Goal: Navigation & Orientation: Find specific page/section

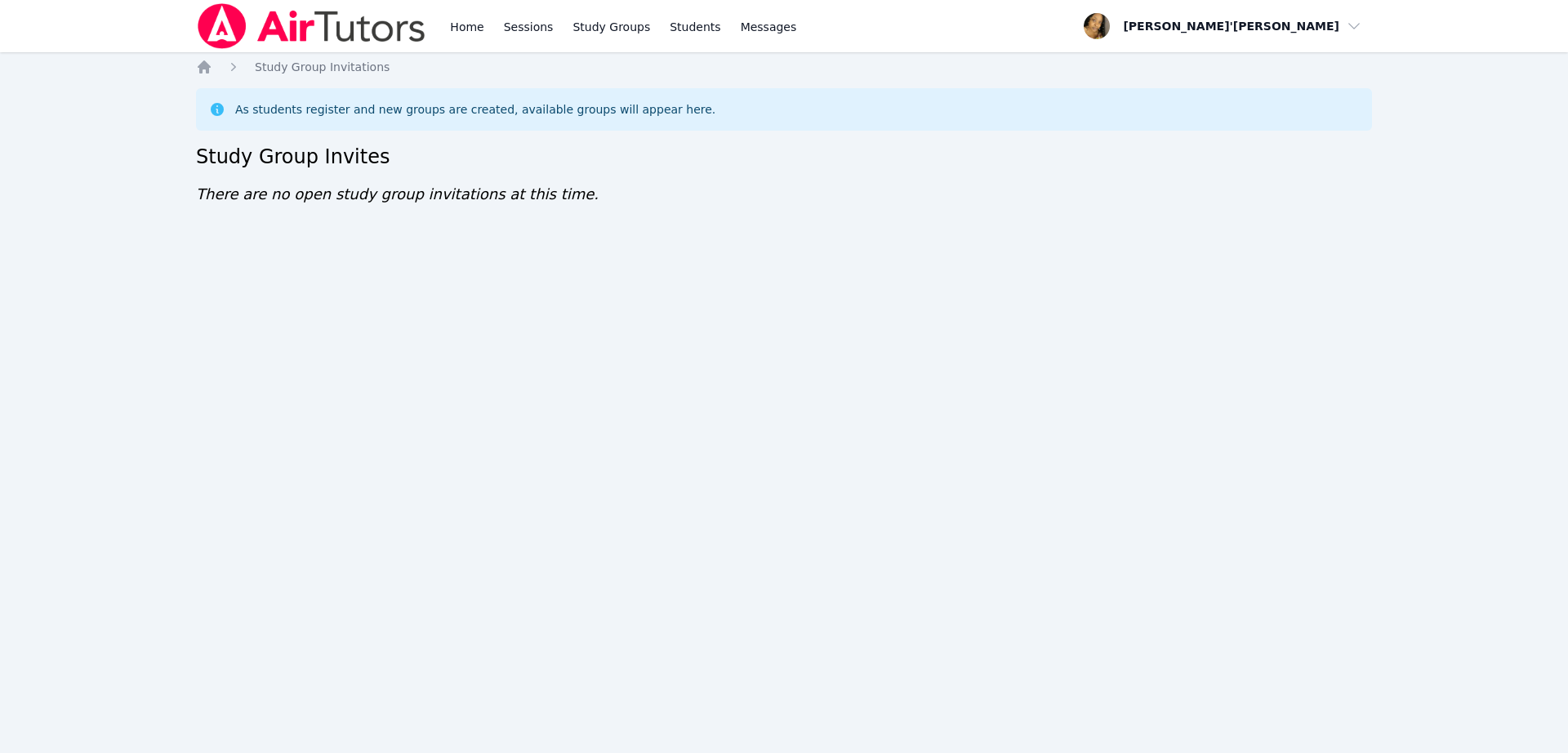
click at [784, 352] on div "Home Sessions Study Groups Students Messages Open user menu Lee'Tayna Hostick O…" at bounding box center [784, 376] width 1568 height 753
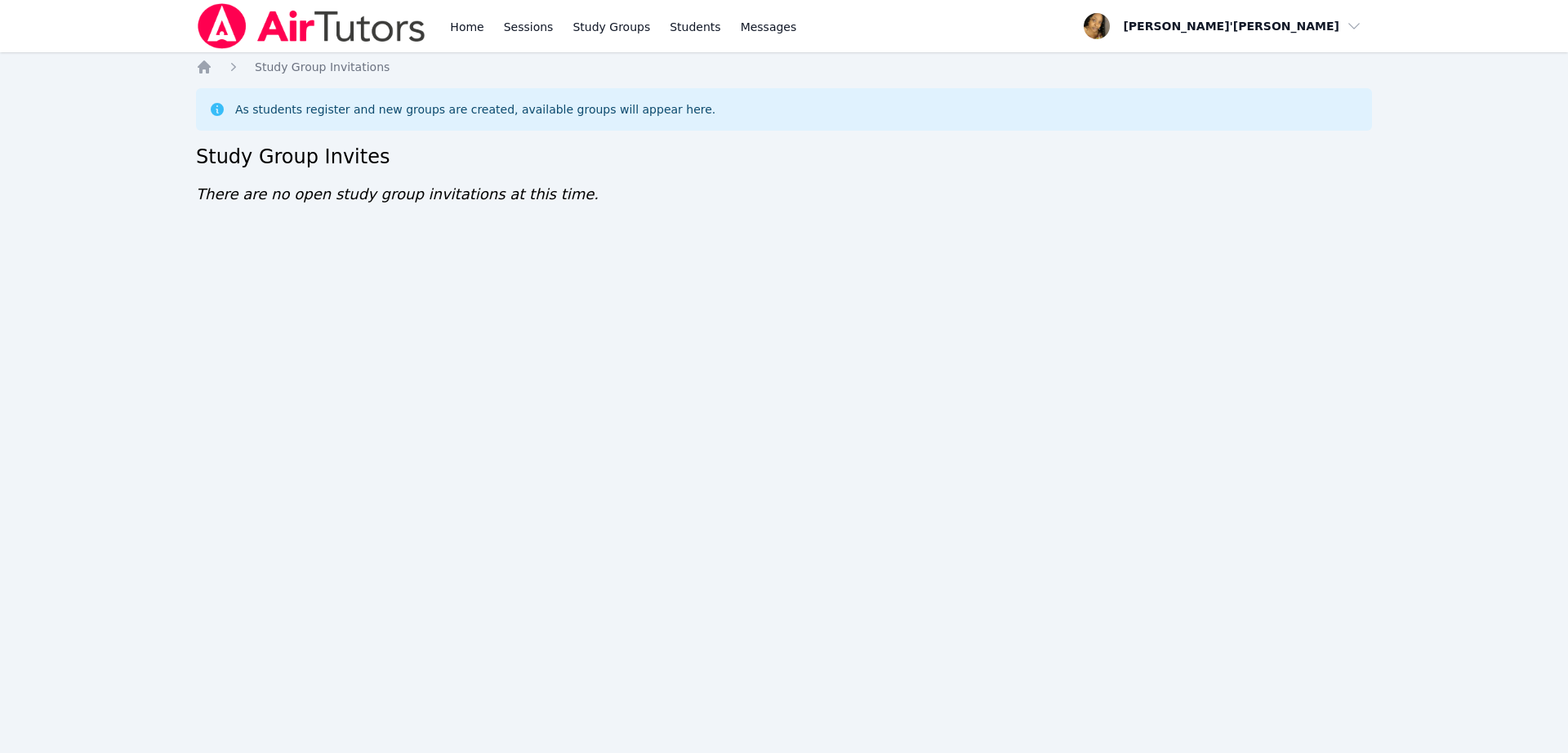
click at [784, 352] on div "Home Sessions Study Groups Students Messages Open user menu Lee'Tayna Hostick O…" at bounding box center [784, 376] width 1568 height 753
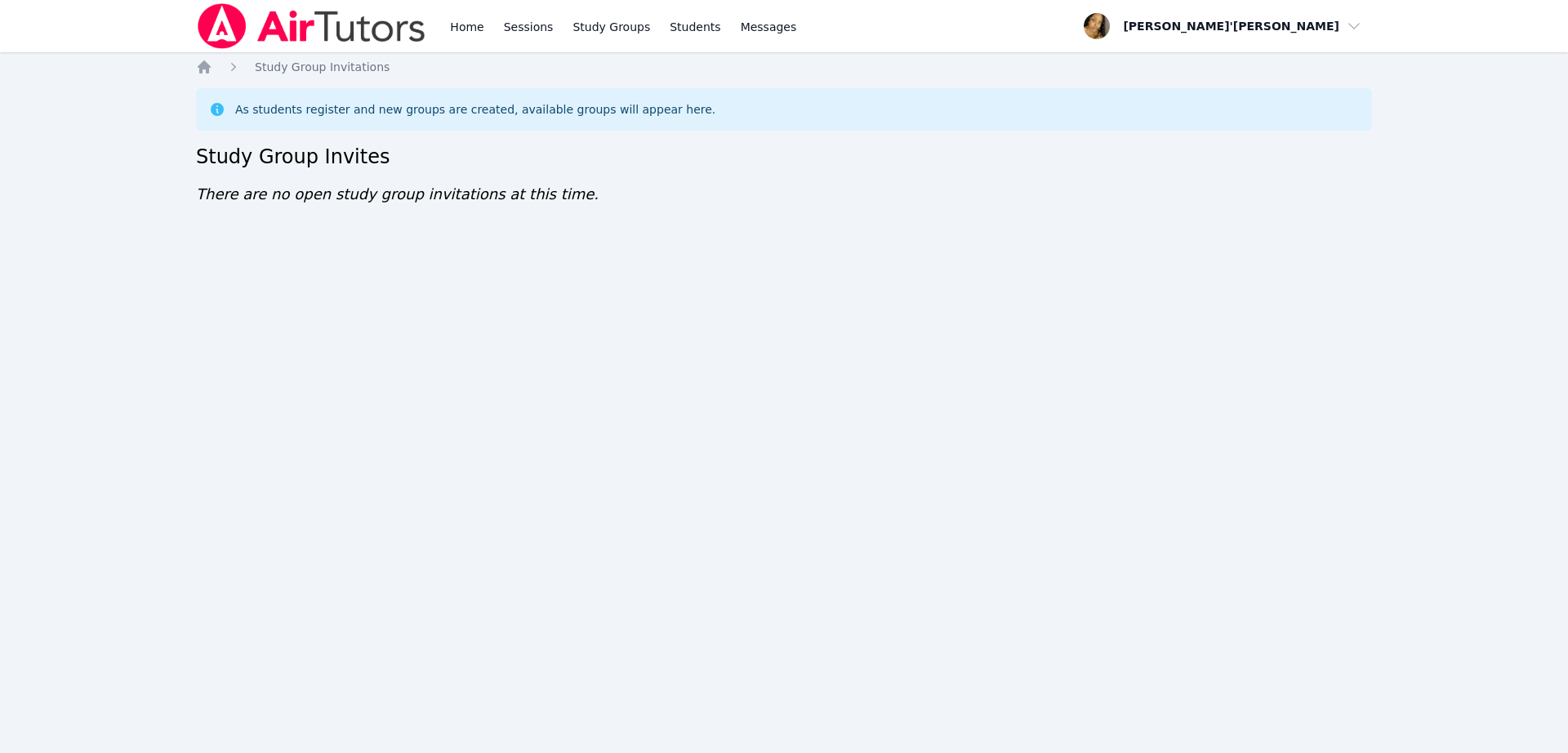
click at [784, 352] on div "Home Sessions Study Groups Students Messages Open user menu Lee'Tayna Hostick O…" at bounding box center [784, 376] width 1568 height 753
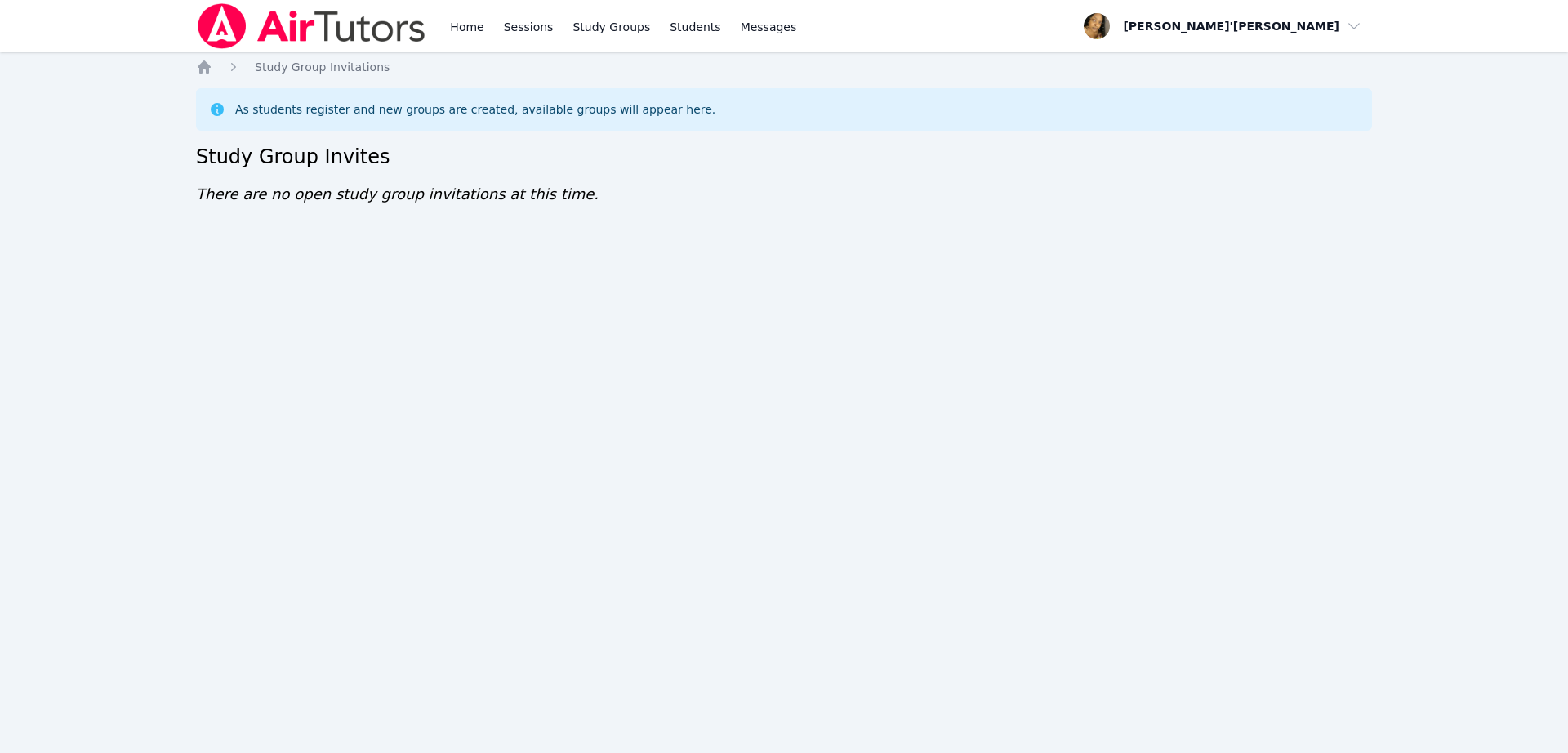
click at [784, 352] on div "Home Sessions Study Groups Students Messages Open user menu Lee'Tayna Hostick O…" at bounding box center [784, 376] width 1568 height 753
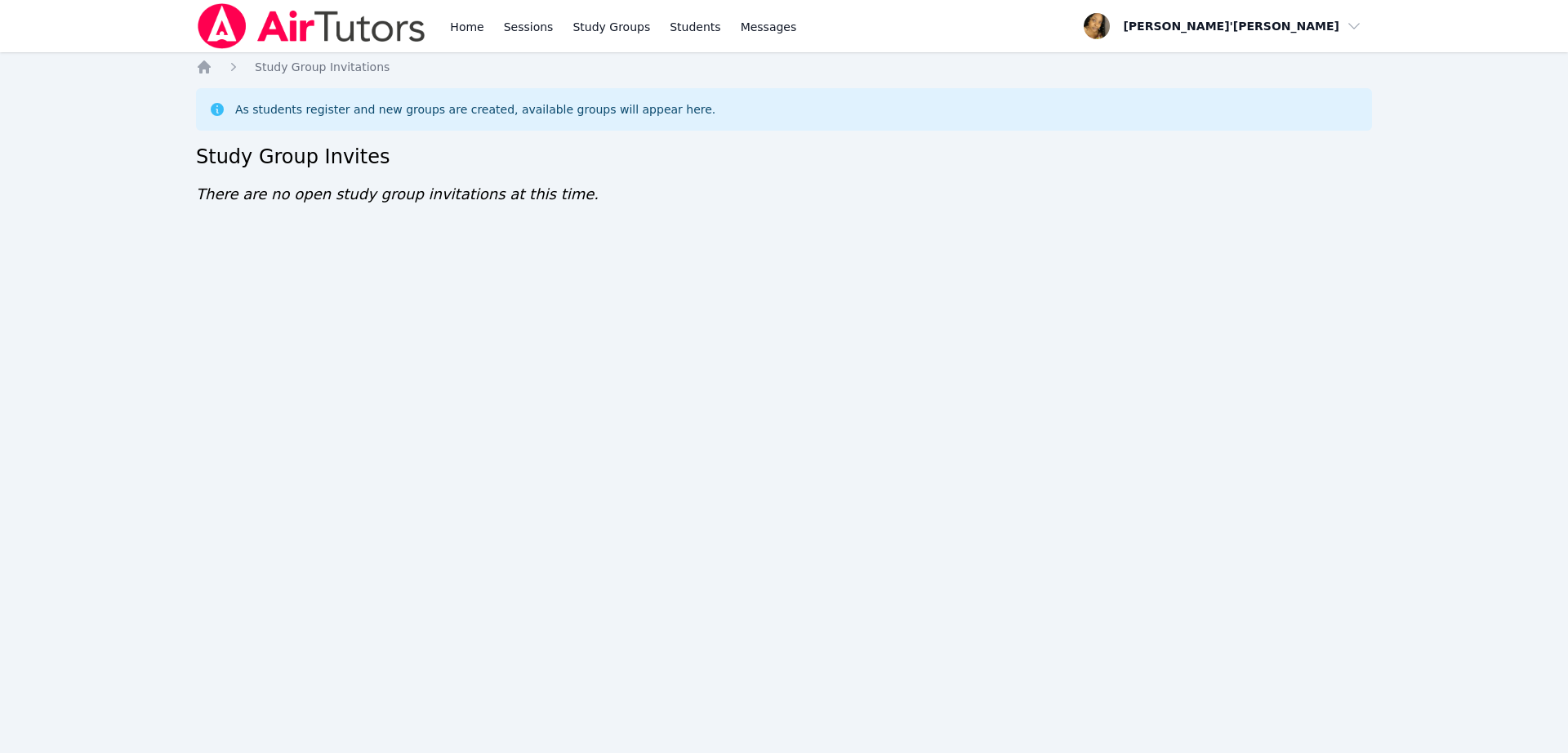
click at [784, 352] on div "Home Sessions Study Groups Students Messages Open user menu Lee'Tayna Hostick O…" at bounding box center [784, 376] width 1568 height 753
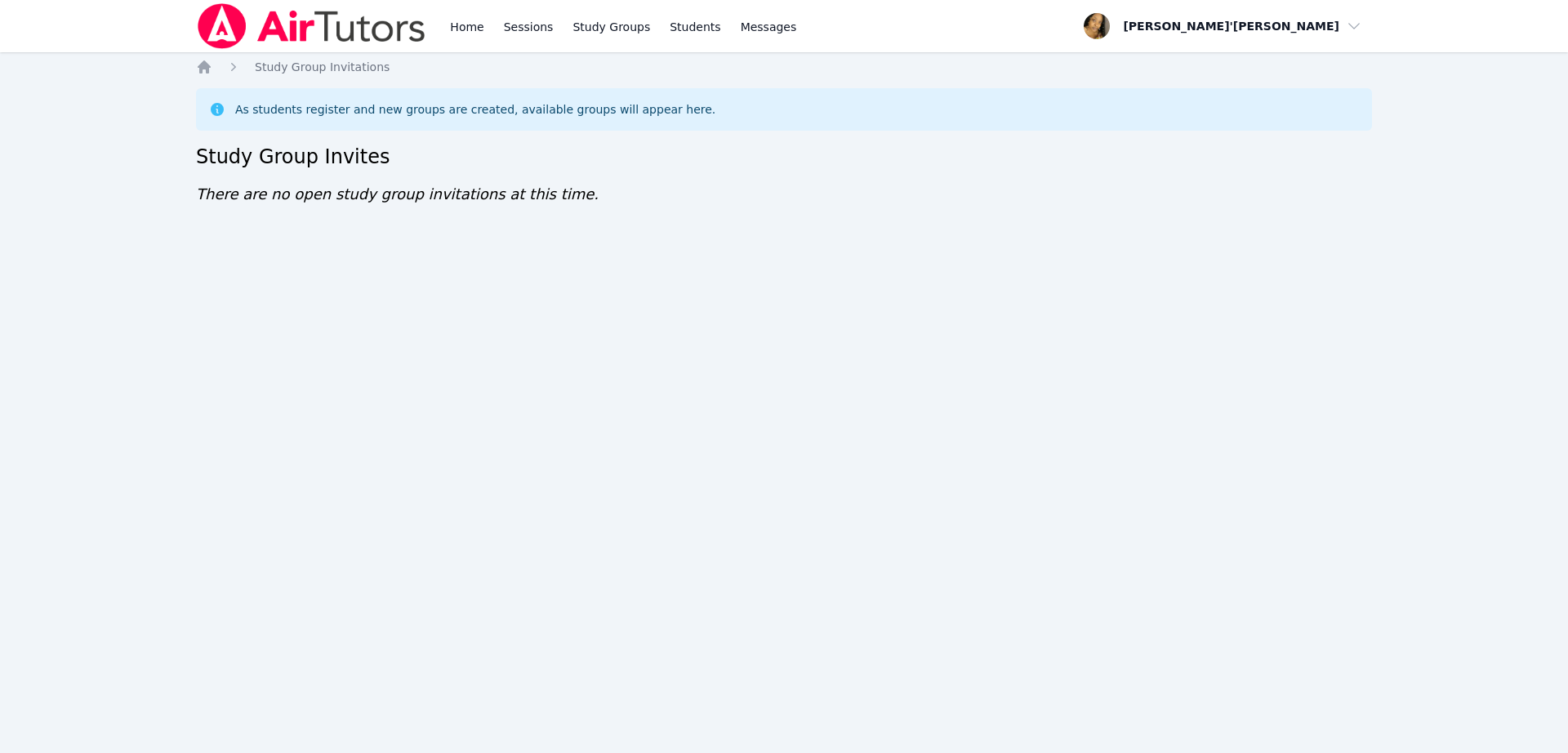
click at [784, 352] on div "Home Sessions Study Groups Students Messages Open user menu Lee'Tayna Hostick O…" at bounding box center [784, 376] width 1568 height 753
